Goal: Find specific page/section: Find specific page/section

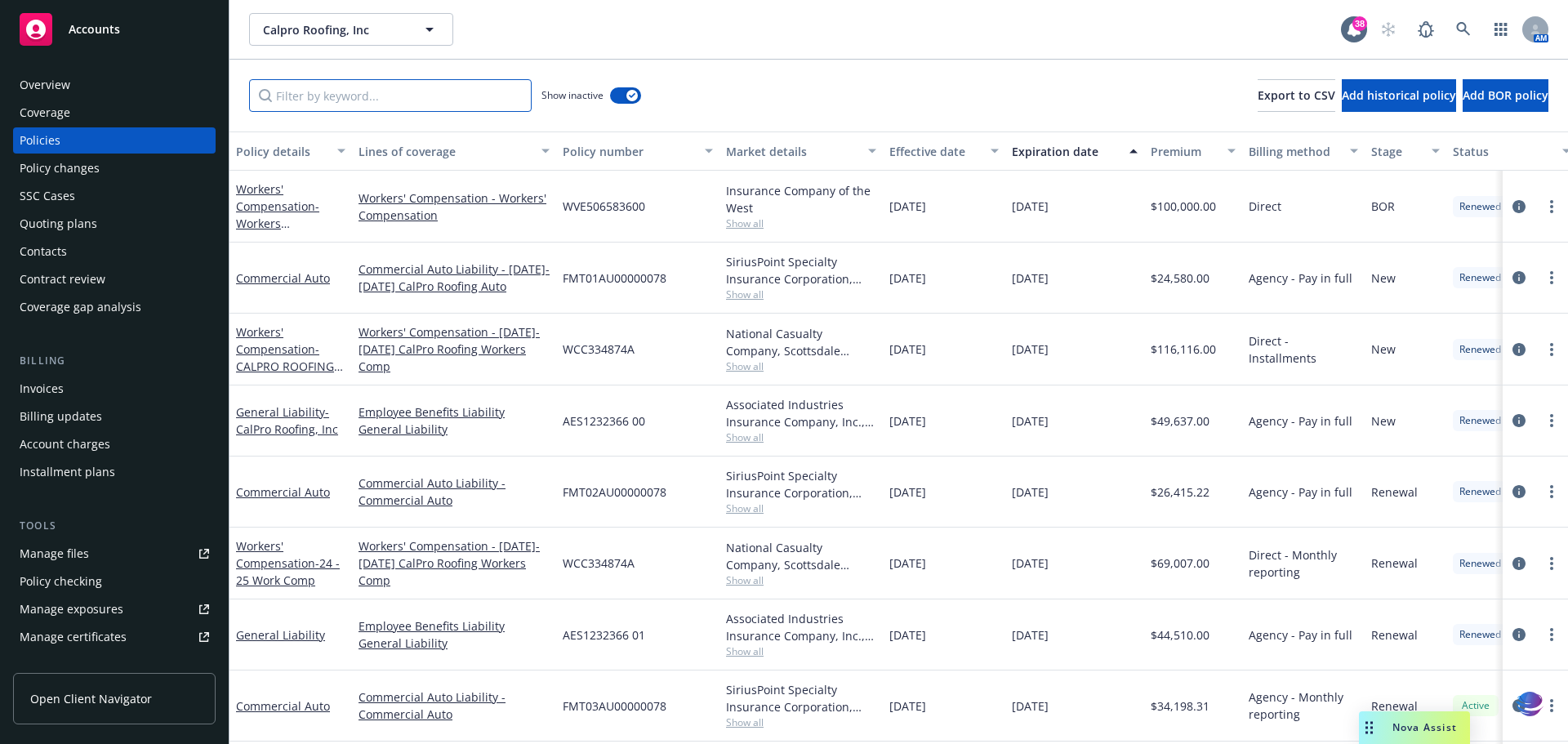
click at [329, 93] on input "Filter by keyword..." at bounding box center [390, 96] width 282 height 33
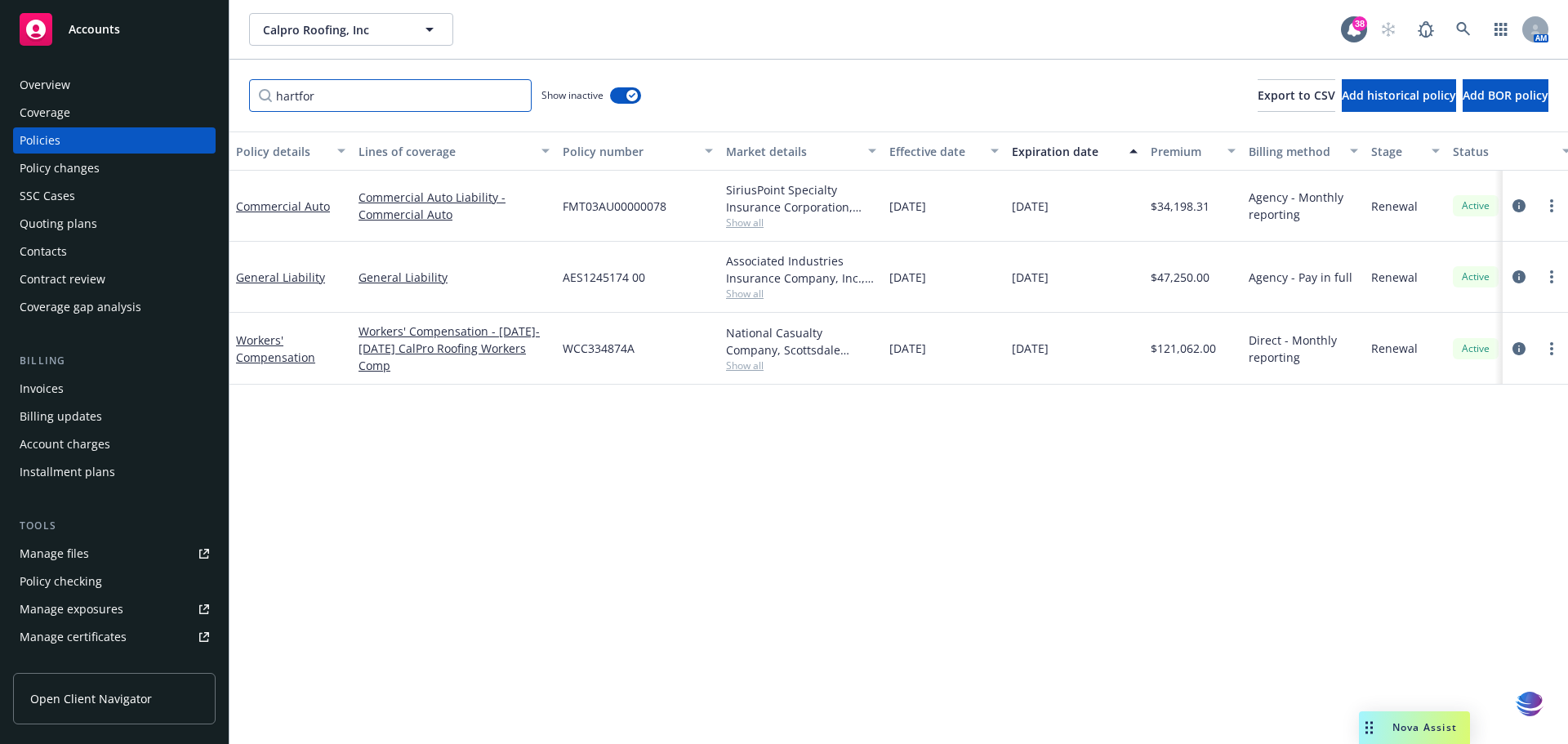
type input "[GEOGRAPHIC_DATA]"
